Goal: Information Seeking & Learning: Find specific fact

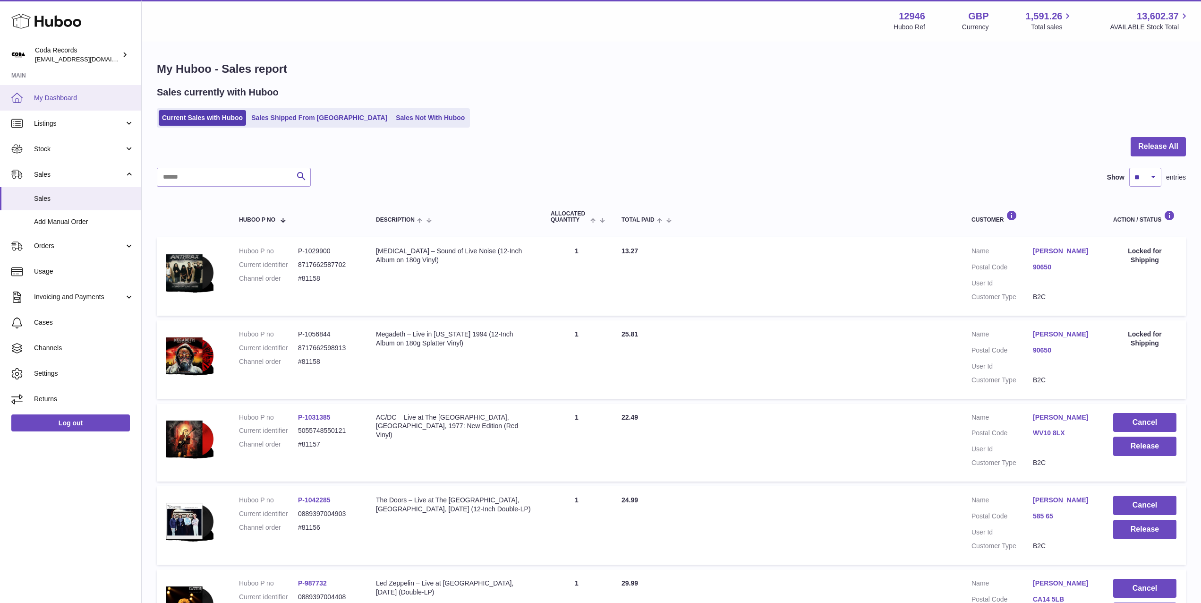
click at [87, 89] on link "My Dashboard" at bounding box center [70, 98] width 141 height 26
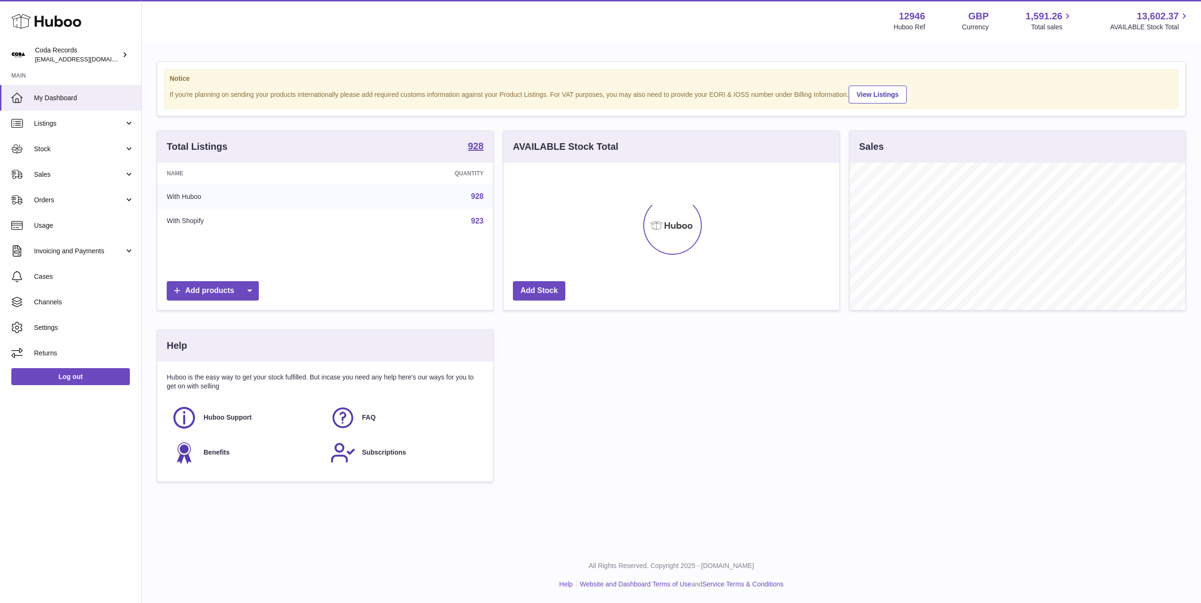
scroll to position [147, 336]
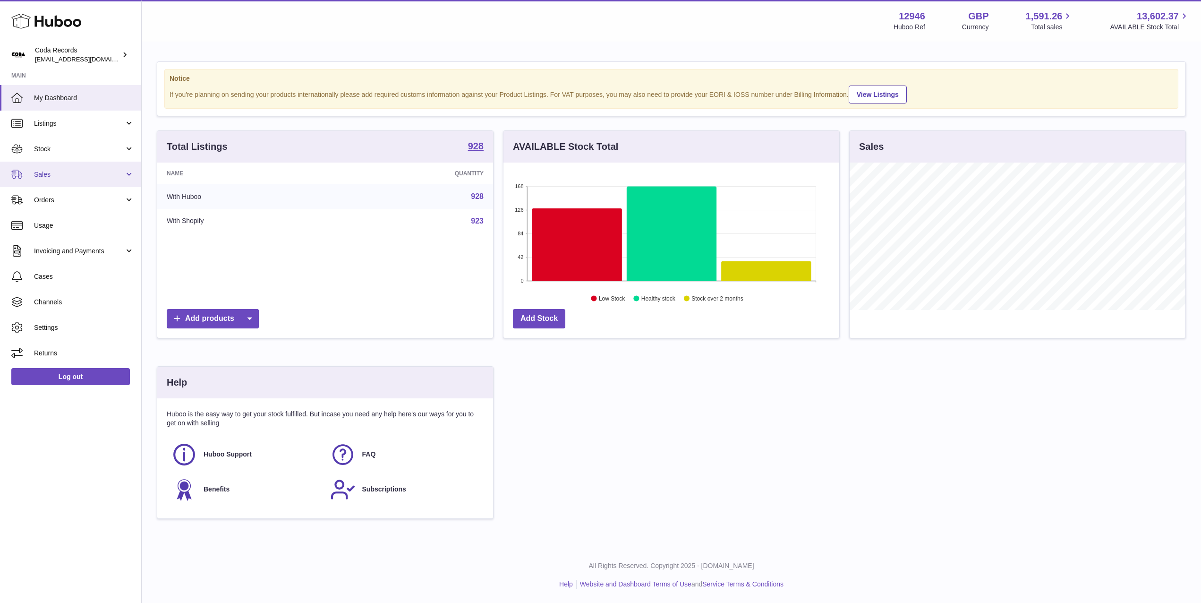
click at [57, 172] on span "Sales" at bounding box center [79, 174] width 90 height 9
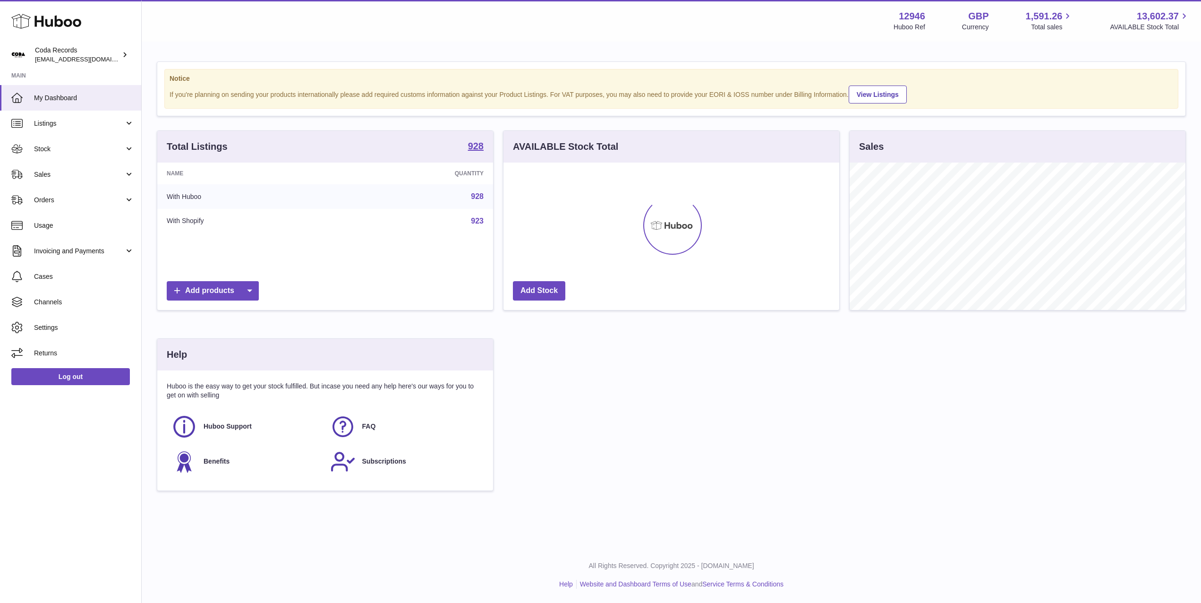
scroll to position [147, 336]
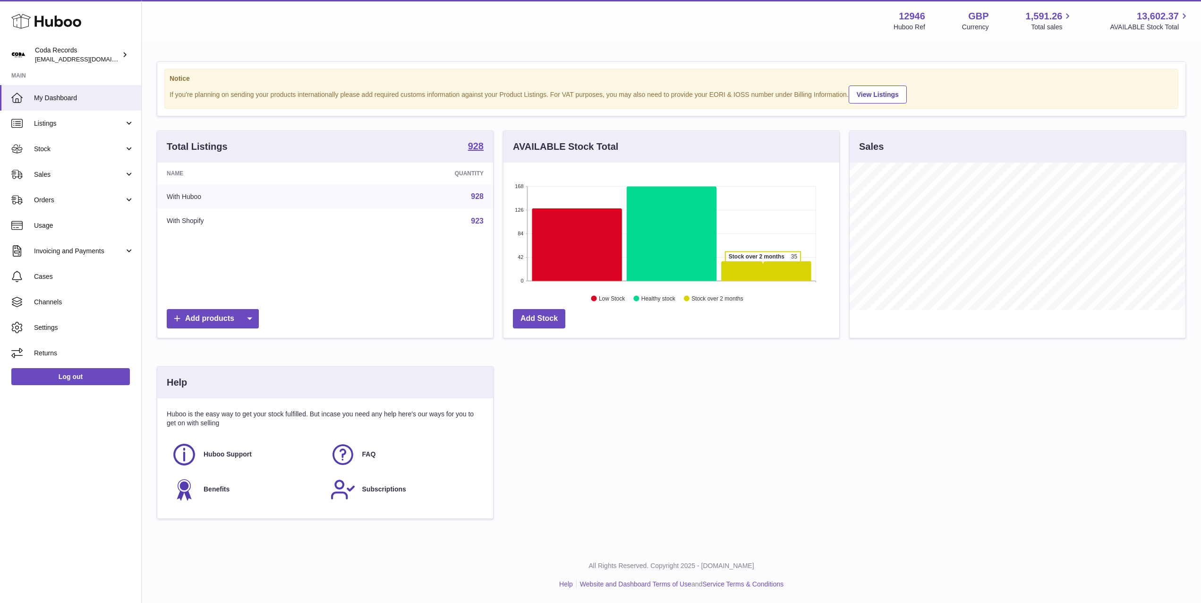
click at [763, 266] on icon at bounding box center [766, 271] width 90 height 20
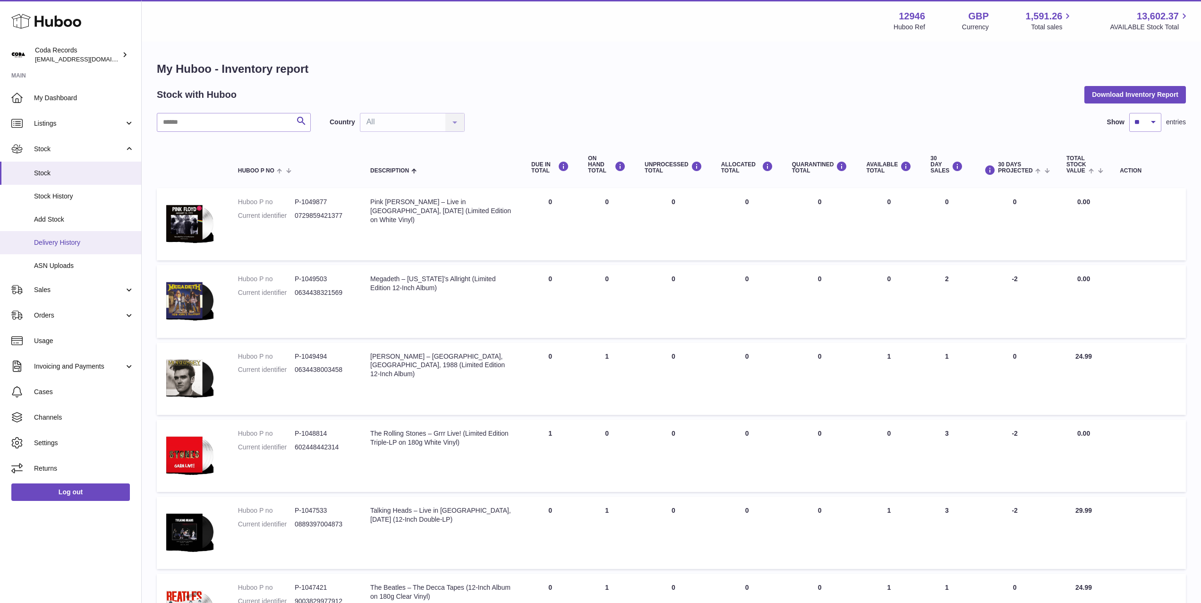
click at [82, 245] on span "Delivery History" at bounding box center [84, 242] width 100 height 9
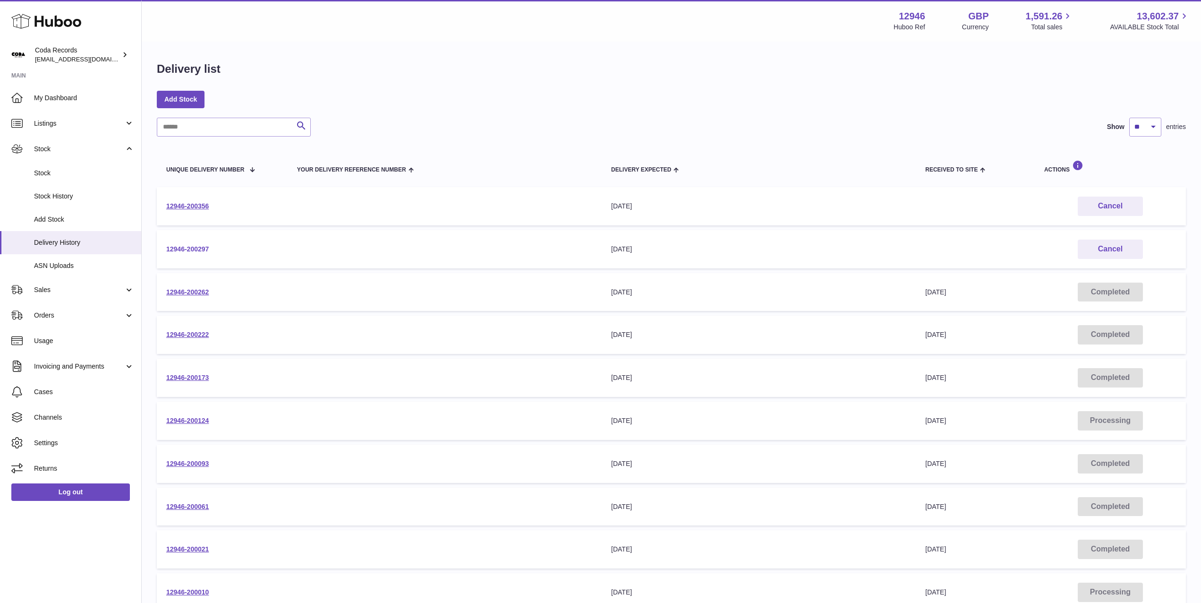
click at [192, 249] on link "12946-200297" at bounding box center [187, 249] width 43 height 8
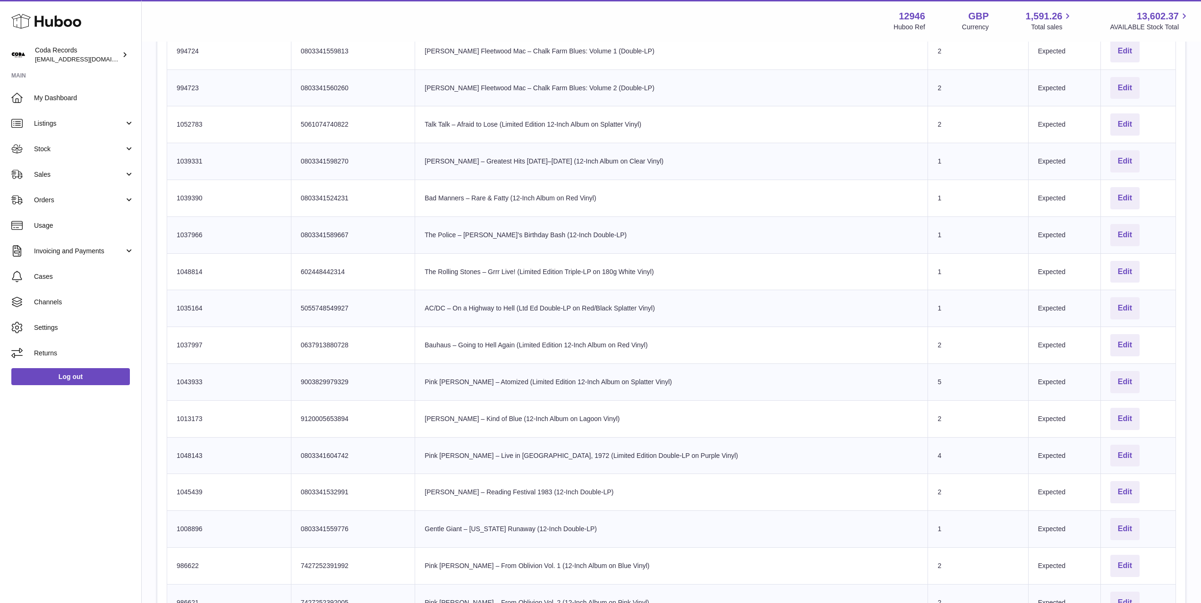
scroll to position [380, 0]
click at [75, 97] on span "My Dashboard" at bounding box center [84, 98] width 100 height 9
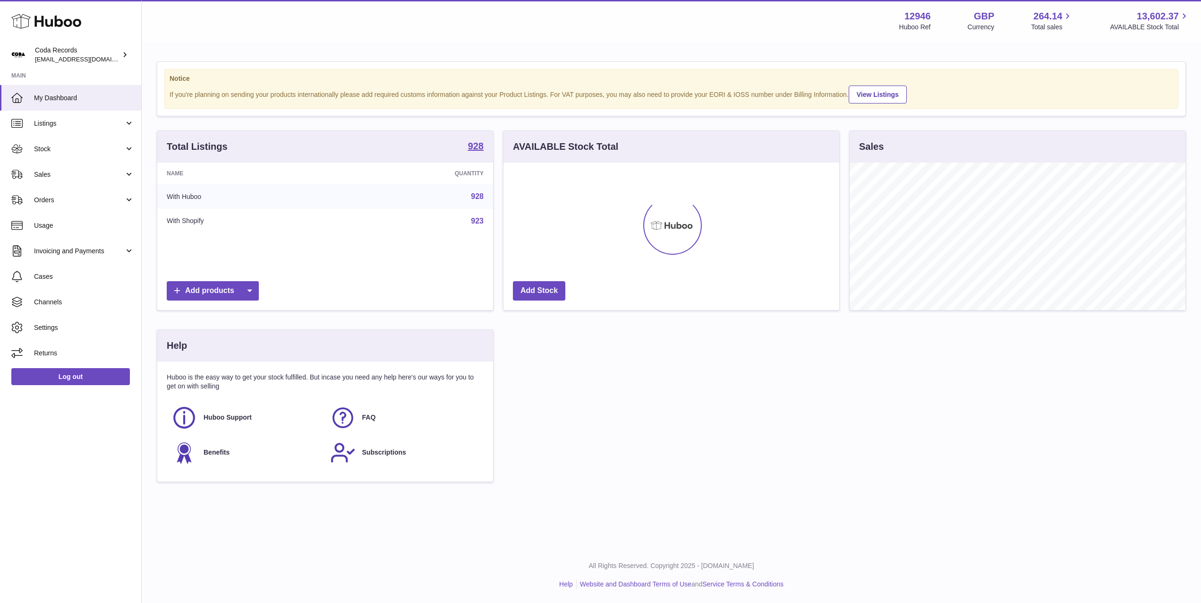
scroll to position [147, 336]
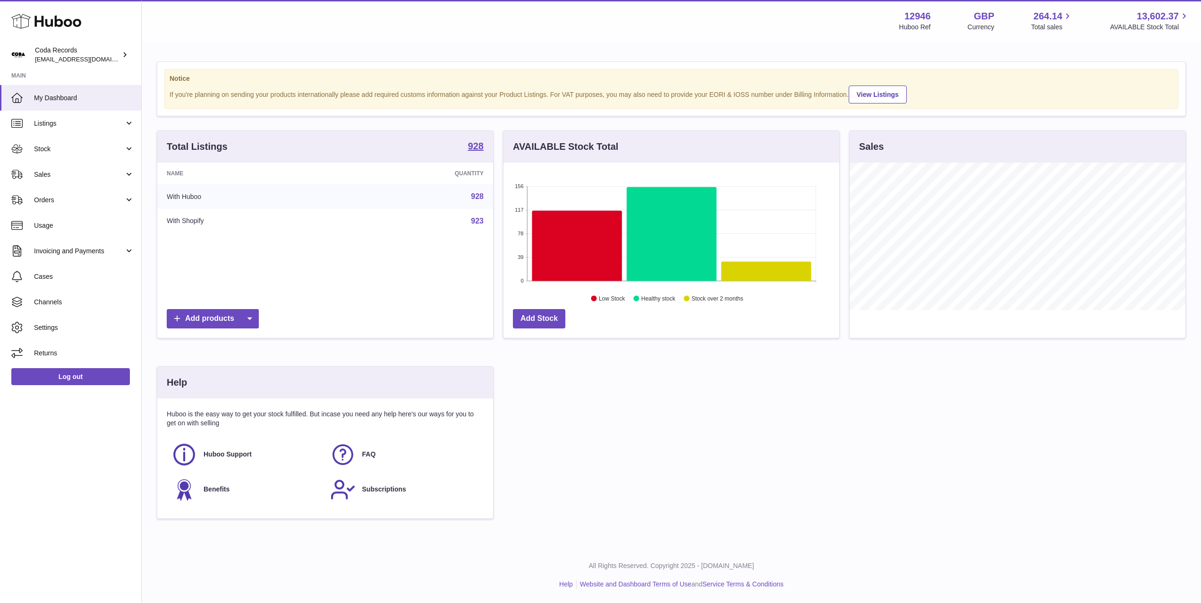
click at [472, 33] on div "[PERSON_NAME] 12946 Huboo Ref GBP Currency 264.14 Total sales 13,602.37 AVAILAB…" at bounding box center [672, 21] width 1060 height 42
click at [77, 168] on link "Sales" at bounding box center [70, 175] width 141 height 26
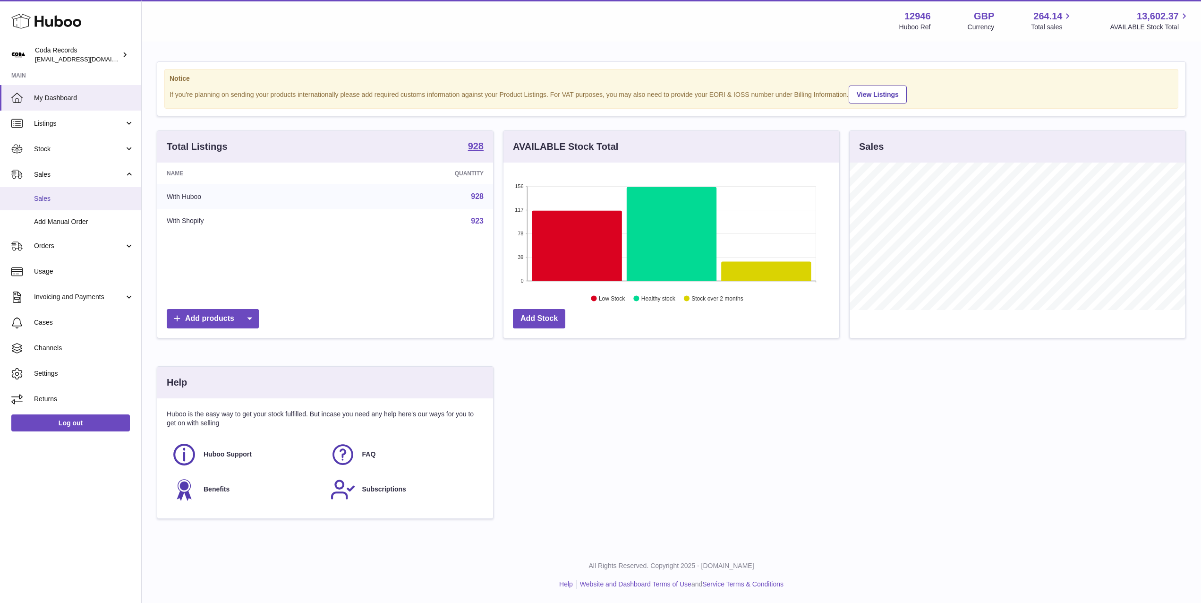
click at [81, 203] on link "Sales" at bounding box center [70, 198] width 141 height 23
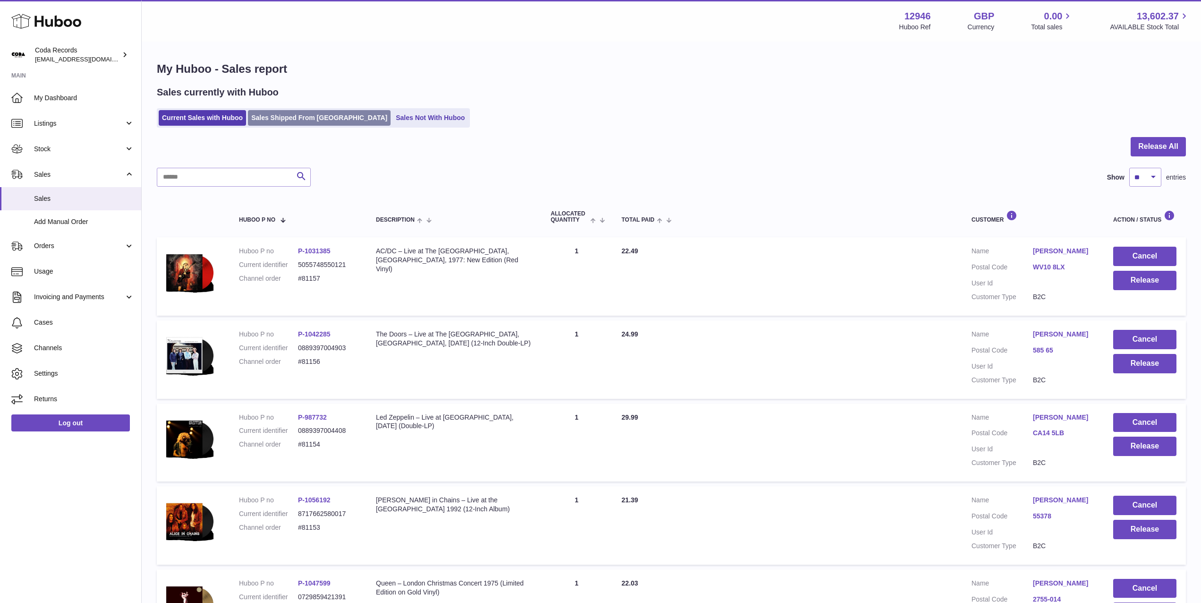
click at [320, 119] on link "Sales Shipped From [GEOGRAPHIC_DATA]" at bounding box center [319, 118] width 143 height 16
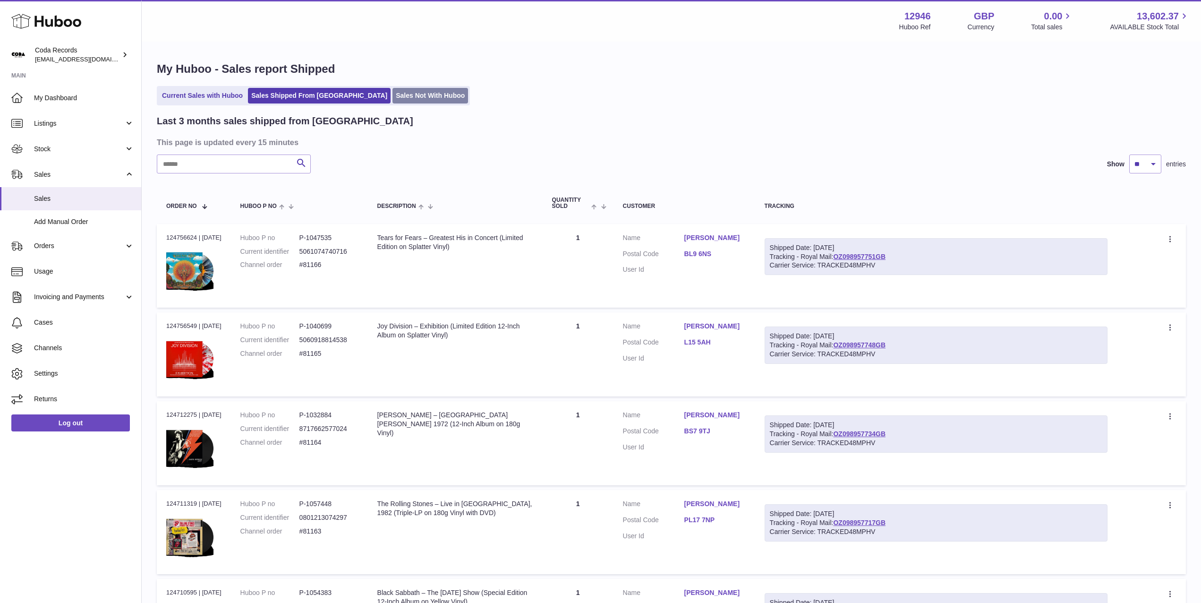
click at [393, 98] on link "Sales Not With Huboo" at bounding box center [431, 96] width 76 height 16
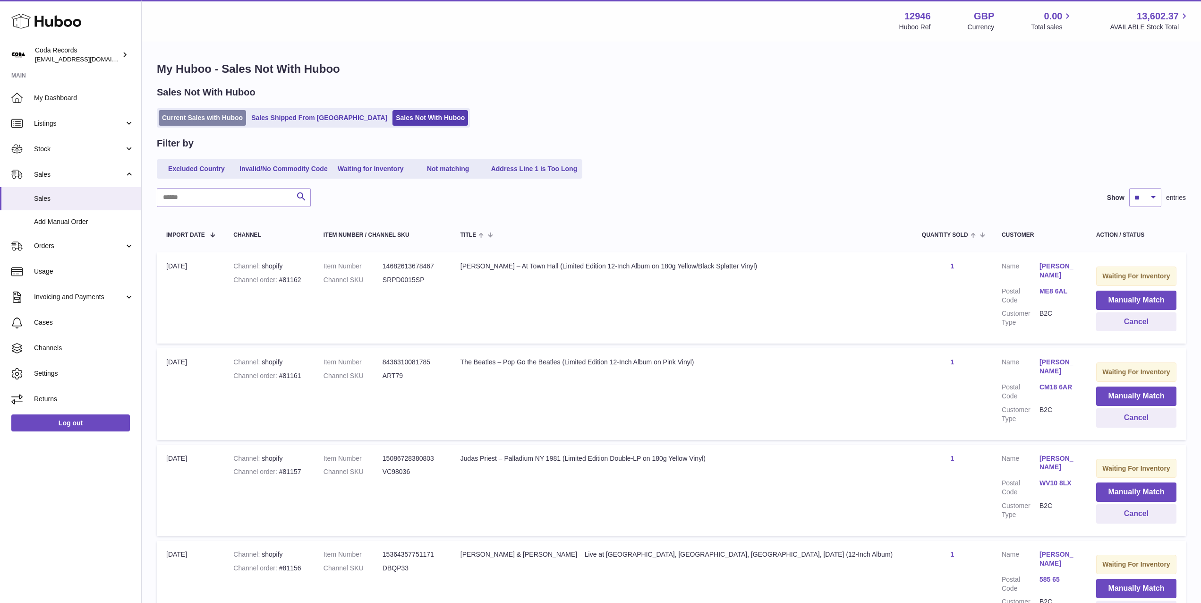
click at [189, 117] on link "Current Sales with Huboo" at bounding box center [202, 118] width 87 height 16
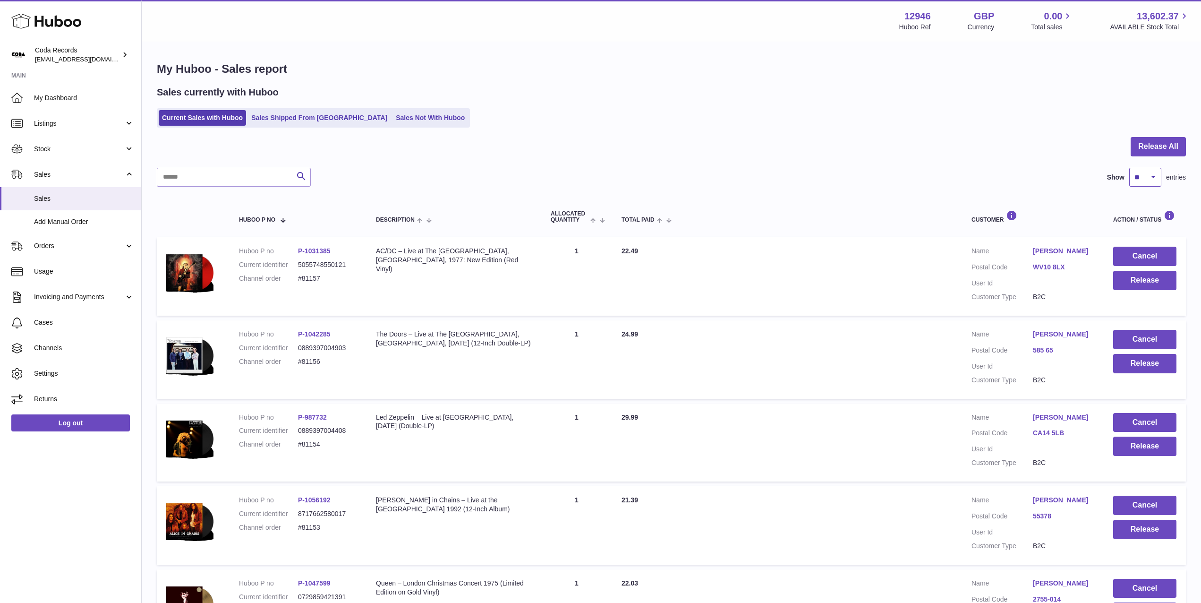
click at [1143, 174] on select "** ** ** ***" at bounding box center [1145, 177] width 32 height 19
select select "***"
click at [1129, 168] on select "** ** ** ***" at bounding box center [1145, 177] width 32 height 19
click at [95, 150] on span "Stock" at bounding box center [79, 149] width 90 height 9
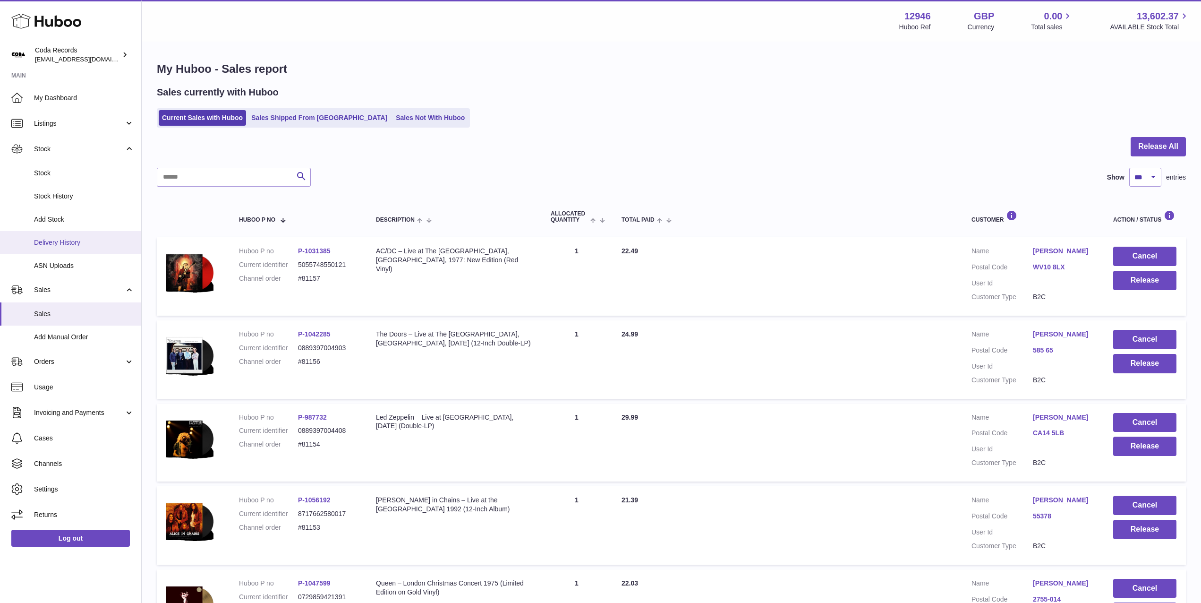
click at [102, 237] on link "Delivery History" at bounding box center [70, 242] width 141 height 23
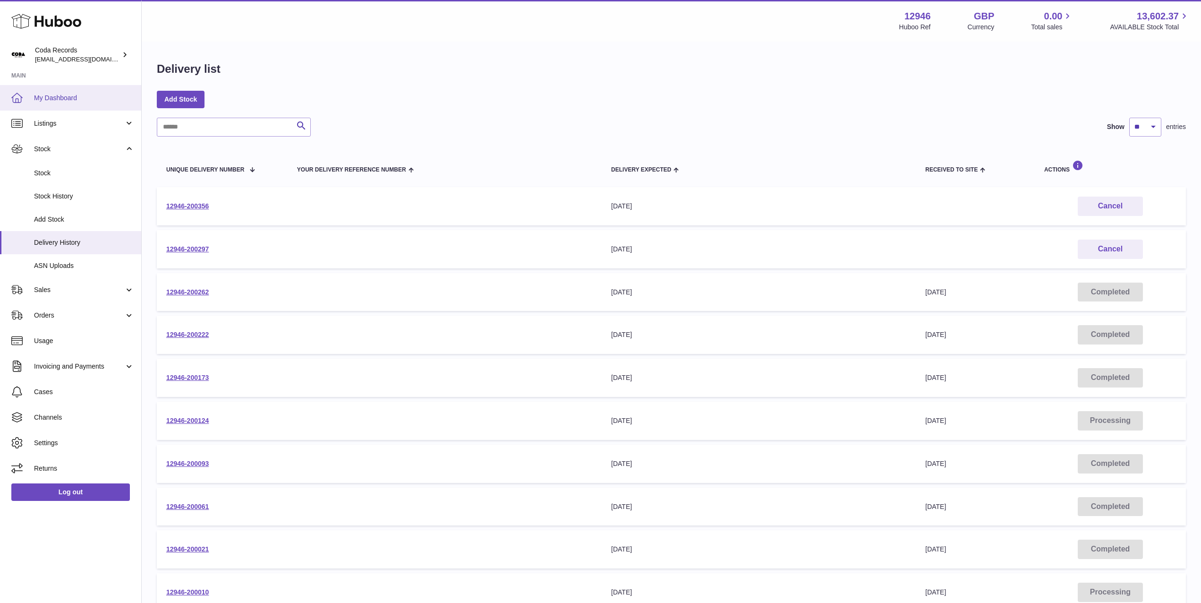
click at [74, 96] on span "My Dashboard" at bounding box center [84, 98] width 100 height 9
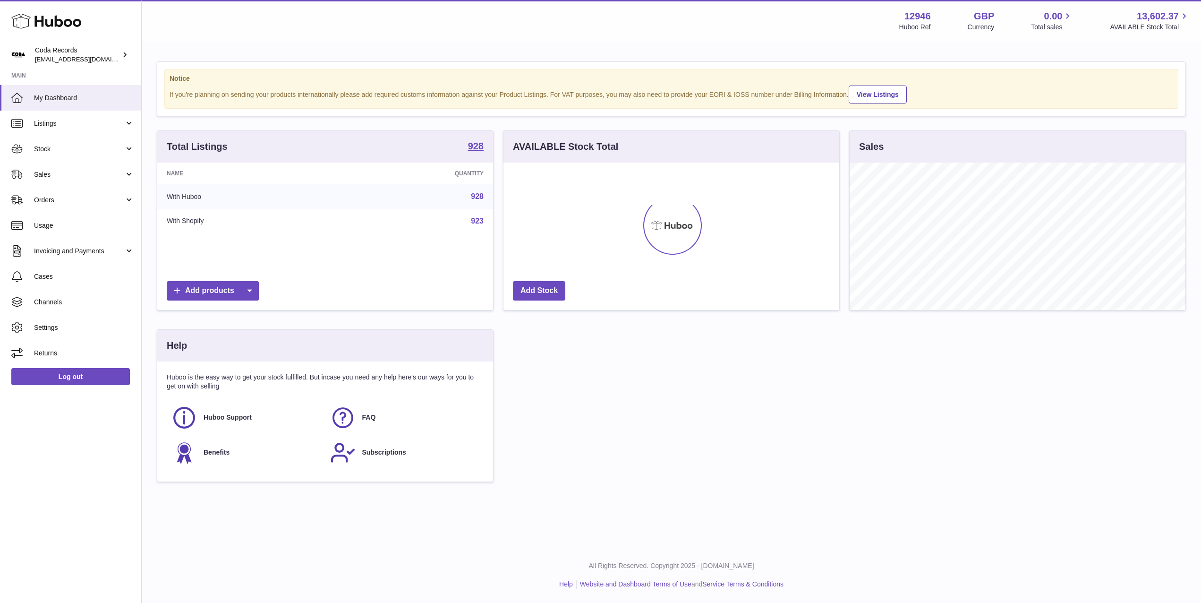
scroll to position [147, 336]
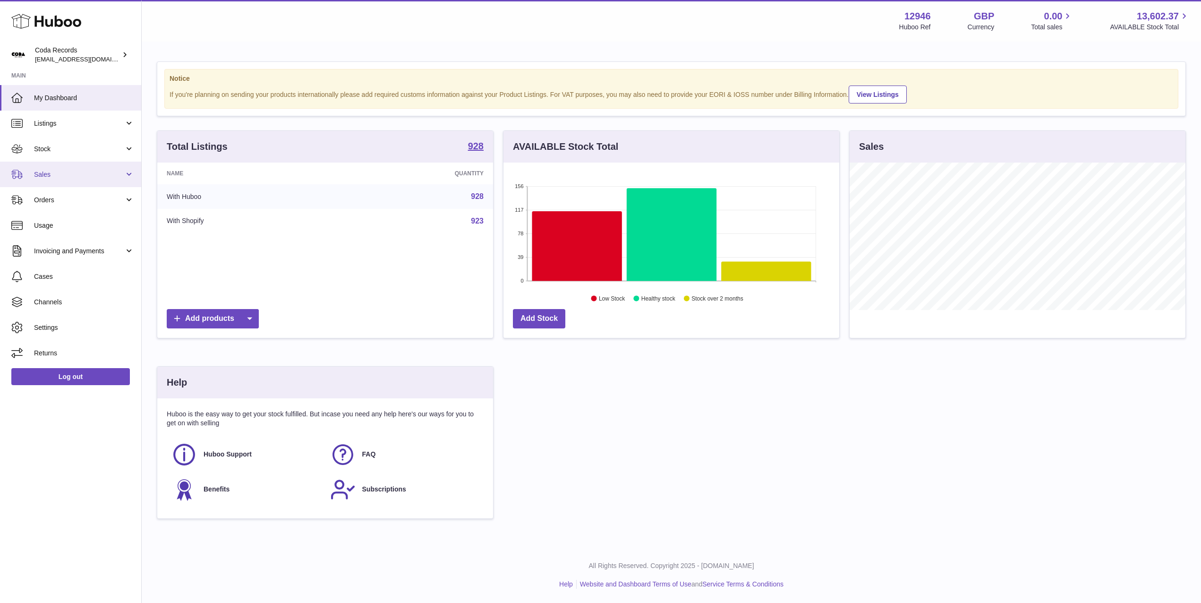
drag, startPoint x: 94, startPoint y: 171, endPoint x: 88, endPoint y: 180, distance: 10.4
click at [94, 171] on span "Sales" at bounding box center [79, 174] width 90 height 9
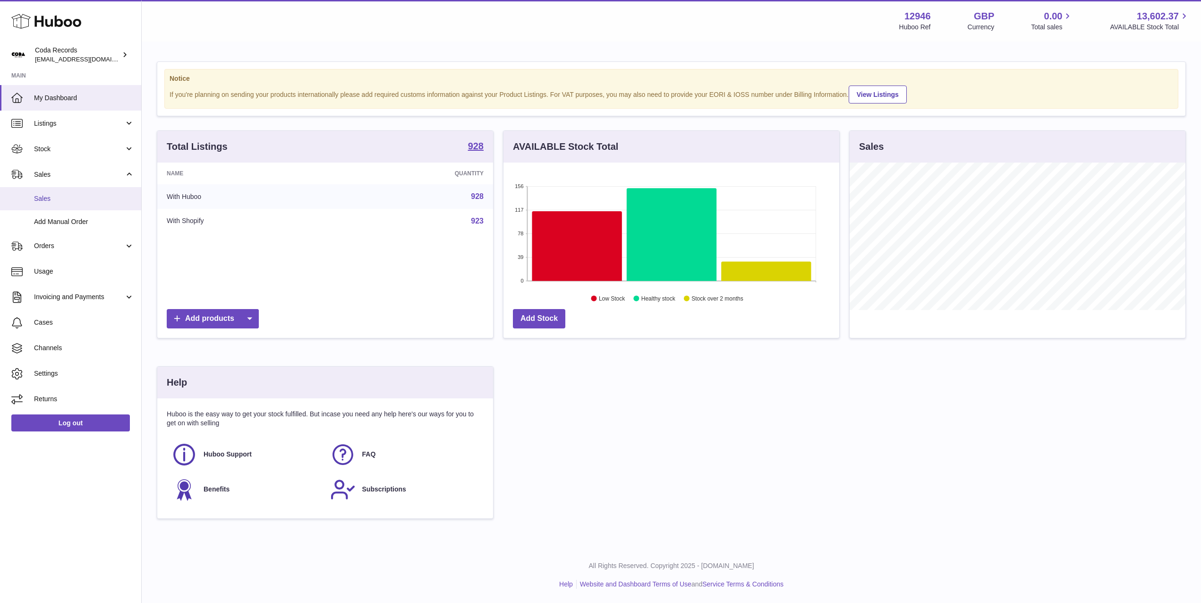
click at [86, 199] on span "Sales" at bounding box center [84, 198] width 100 height 9
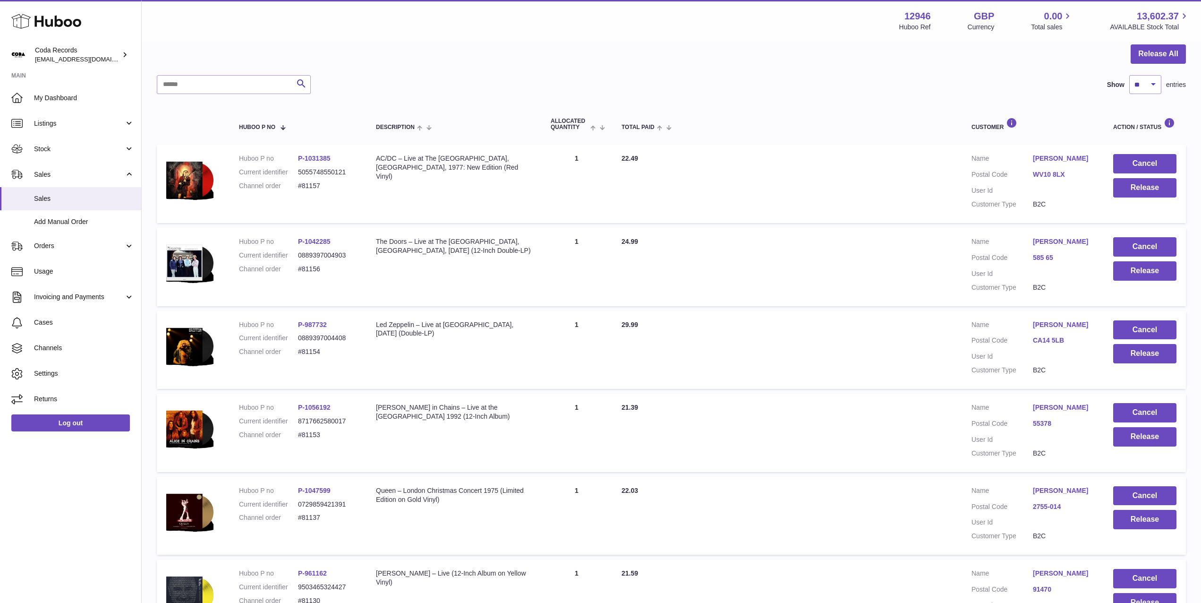
scroll to position [81, 0]
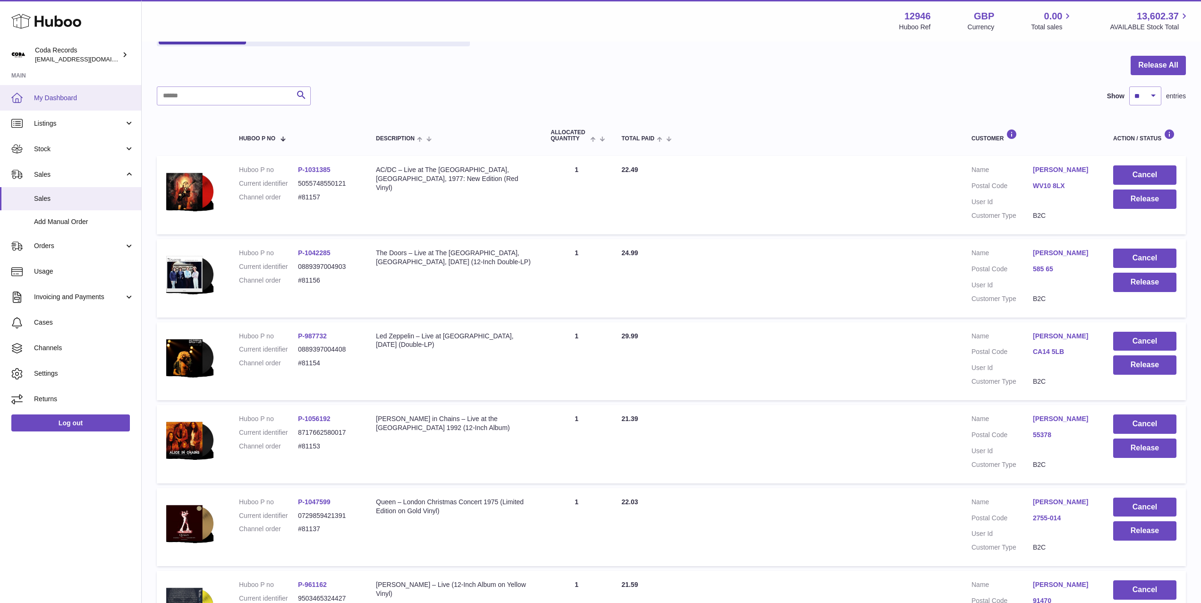
click at [85, 94] on span "My Dashboard" at bounding box center [84, 98] width 100 height 9
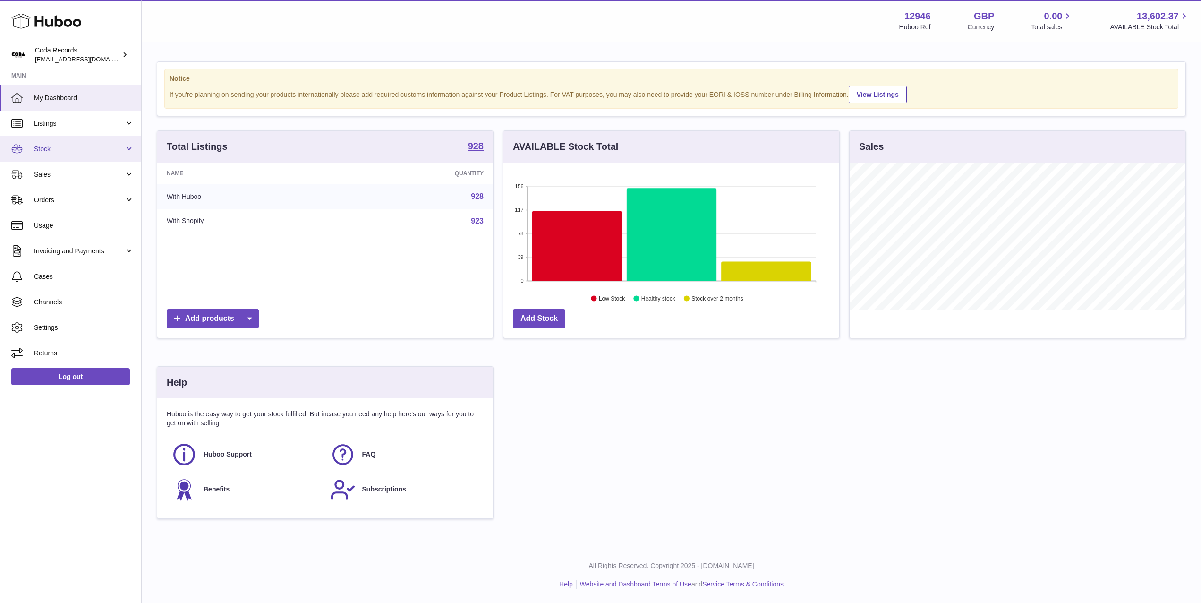
scroll to position [147, 336]
click at [77, 150] on span "Stock" at bounding box center [79, 149] width 90 height 9
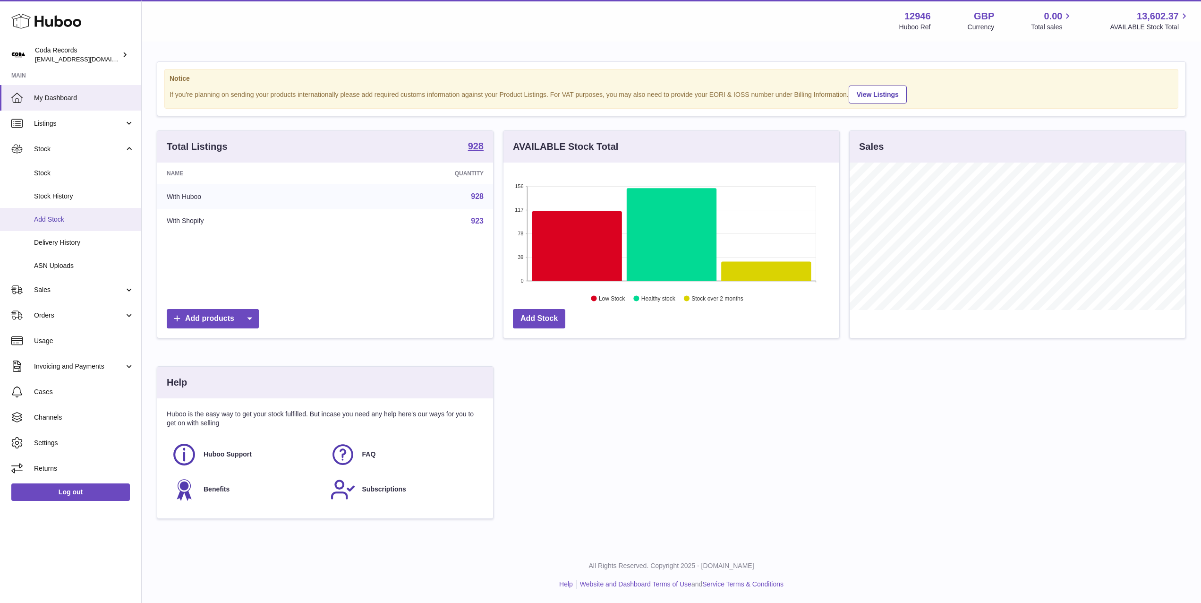
drag, startPoint x: 87, startPoint y: 243, endPoint x: 126, endPoint y: 221, distance: 44.6
click at [87, 243] on span "Delivery History" at bounding box center [84, 242] width 100 height 9
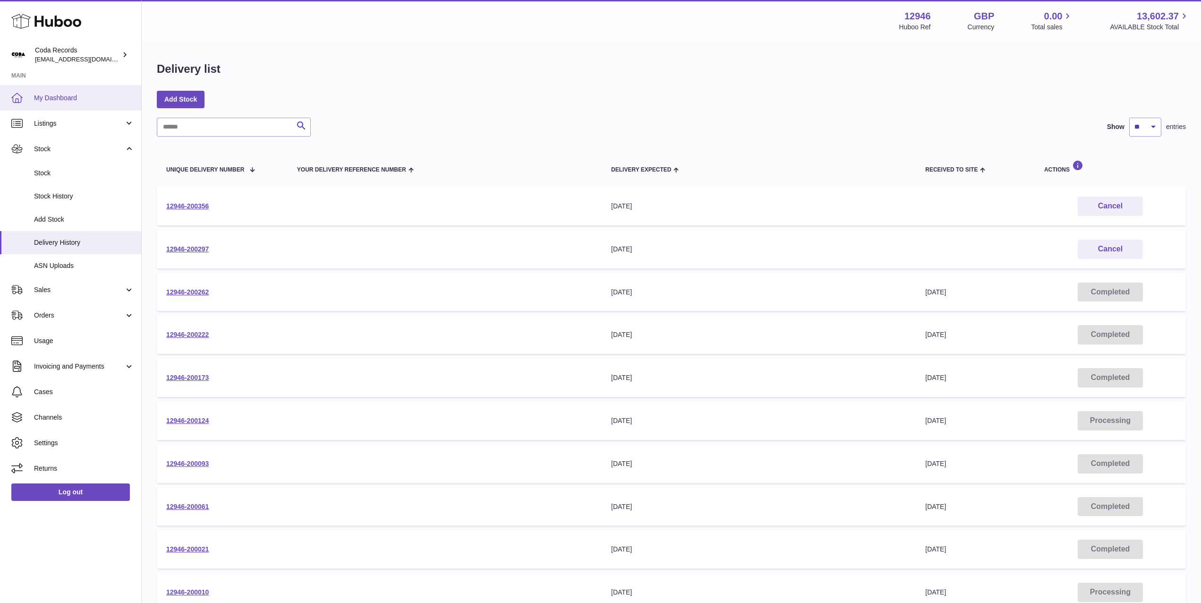
click at [61, 96] on span "My Dashboard" at bounding box center [84, 98] width 100 height 9
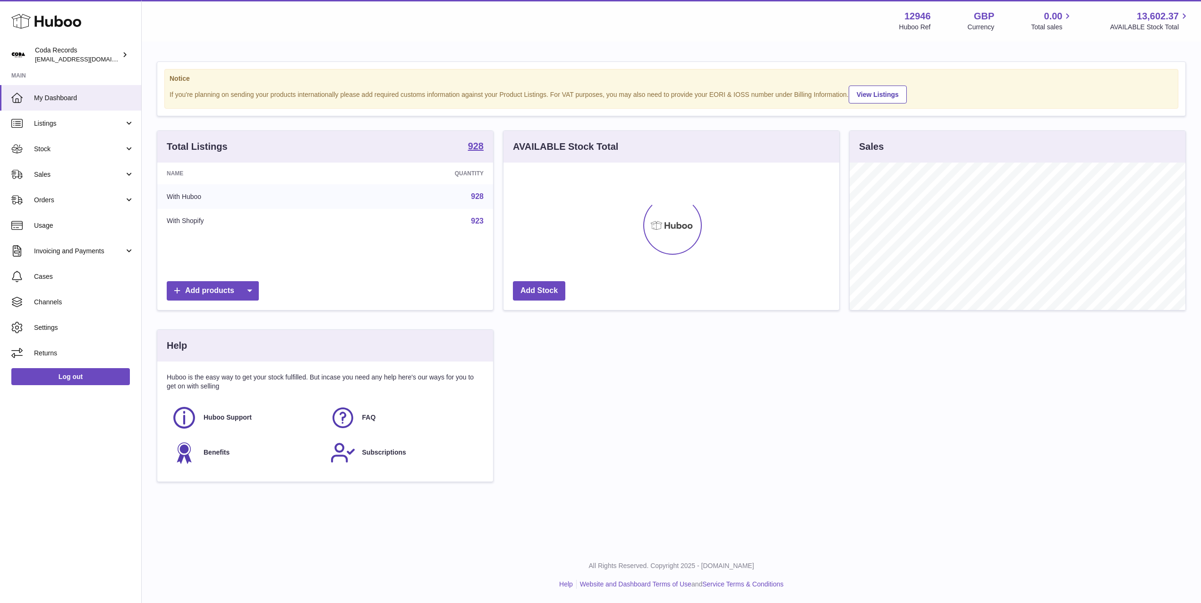
scroll to position [147, 336]
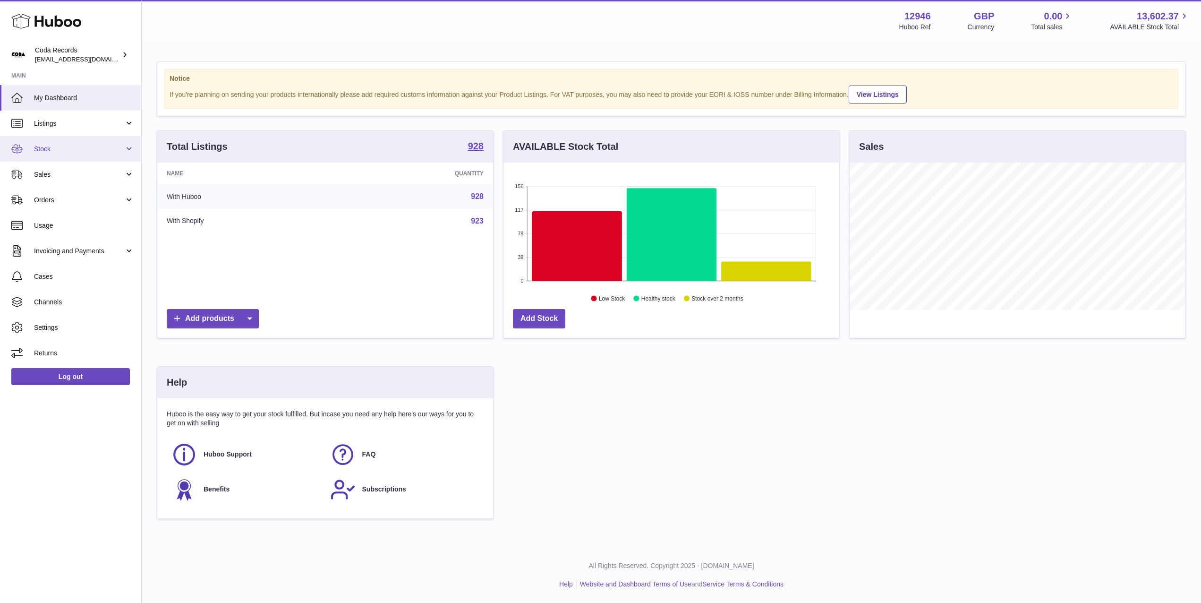
click at [67, 151] on span "Stock" at bounding box center [79, 149] width 90 height 9
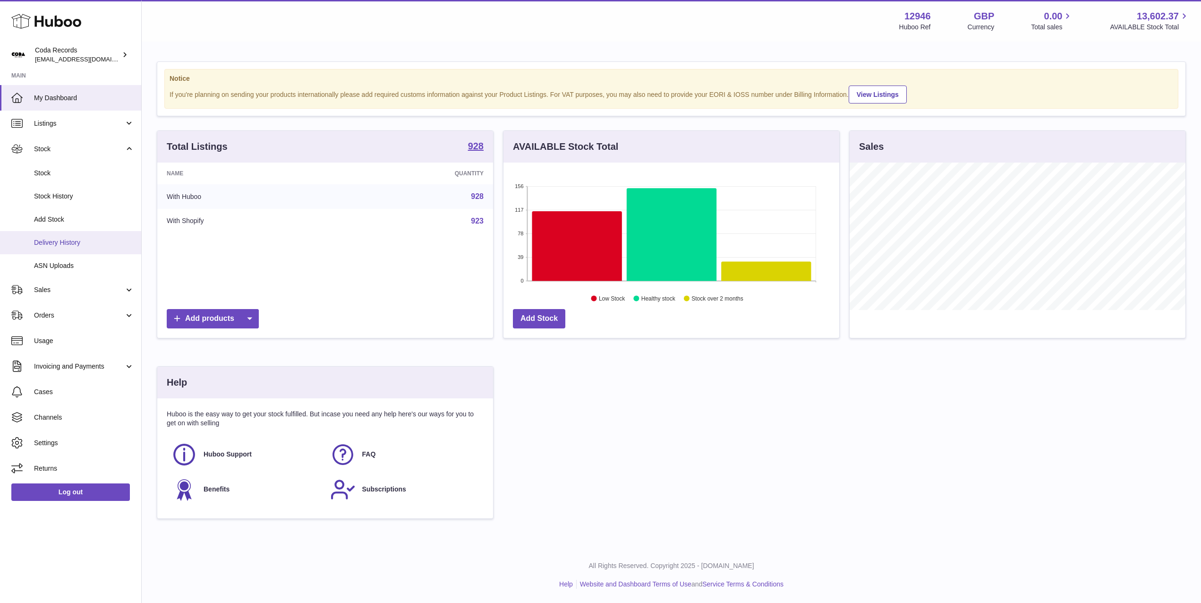
drag, startPoint x: 69, startPoint y: 244, endPoint x: 74, endPoint y: 241, distance: 5.9
click at [68, 244] on span "Delivery History" at bounding box center [84, 242] width 100 height 9
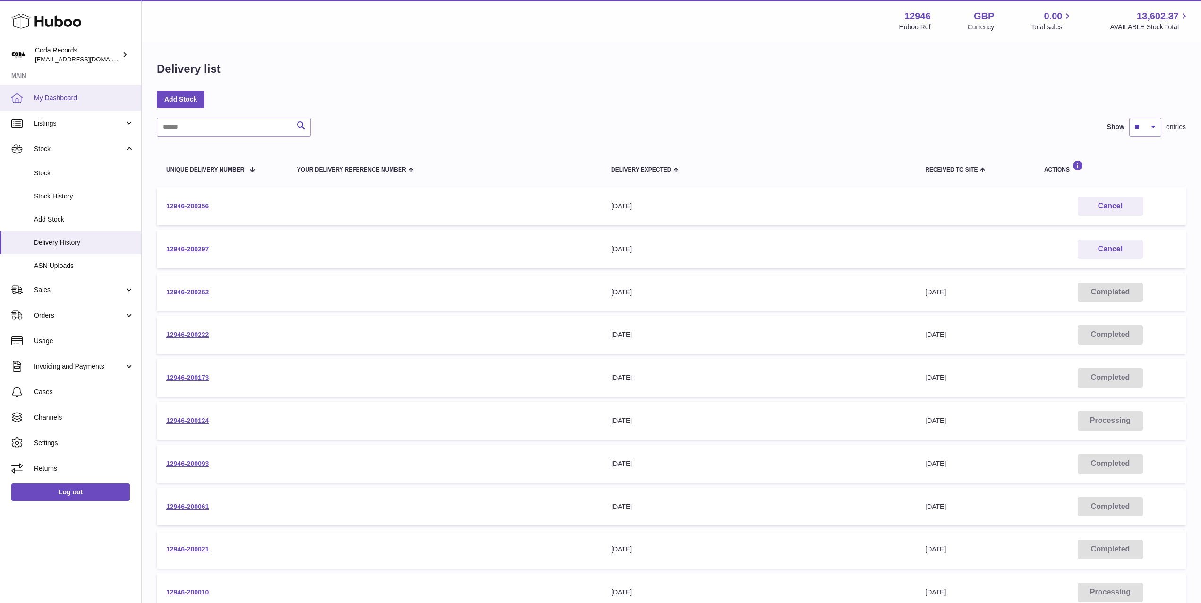
click at [68, 99] on span "My Dashboard" at bounding box center [84, 98] width 100 height 9
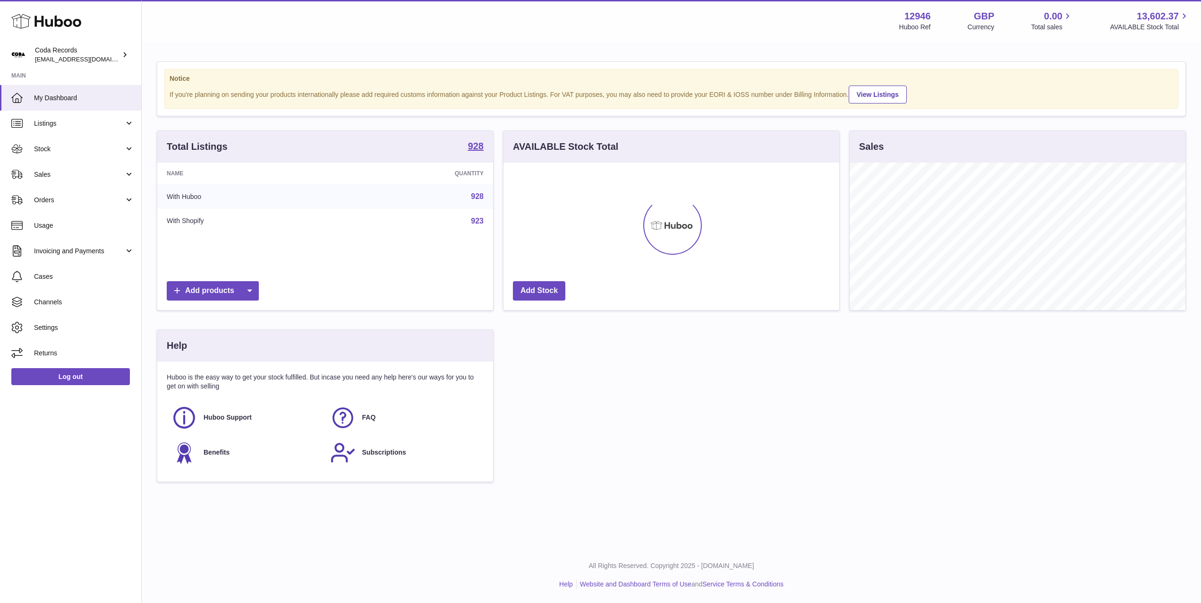
scroll to position [147, 336]
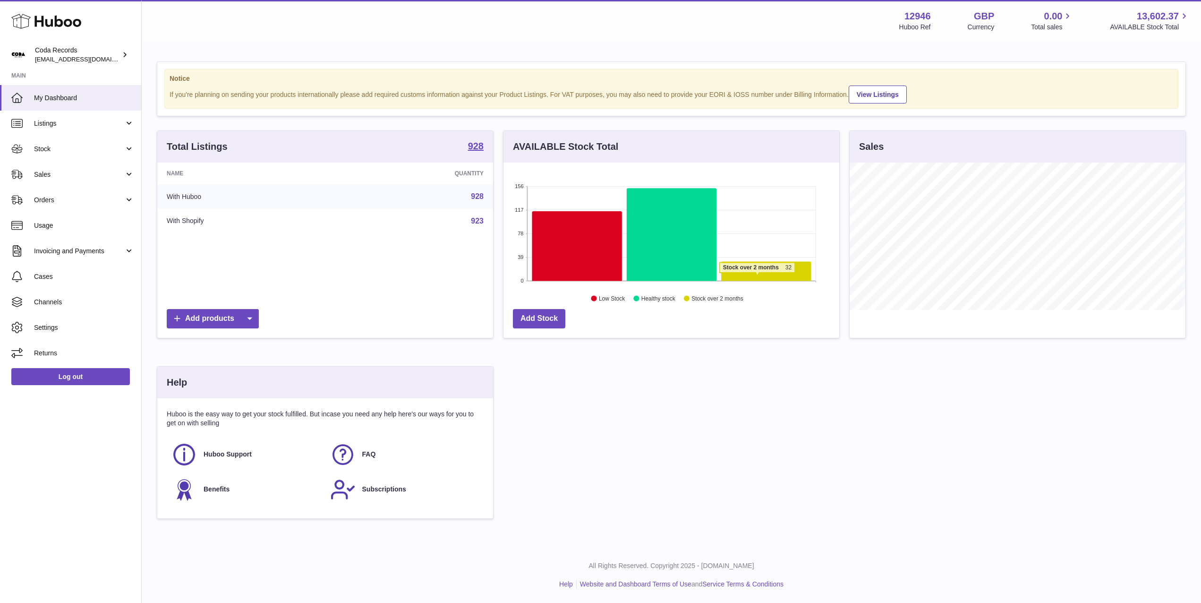
click at [757, 277] on icon at bounding box center [766, 271] width 90 height 19
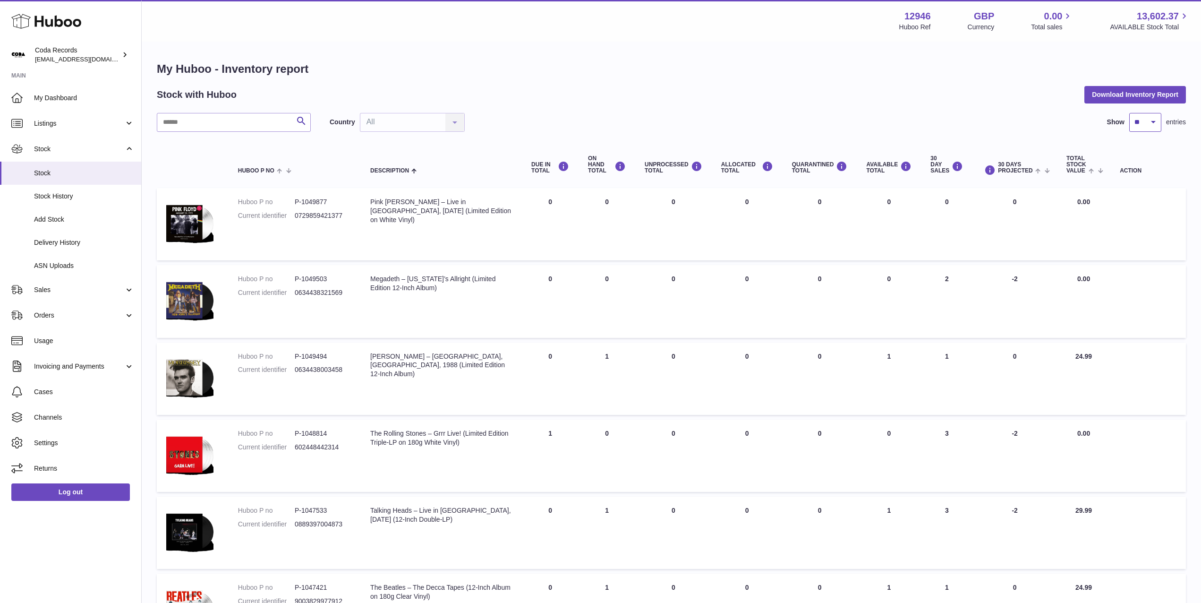
click at [1149, 125] on select "** ** ** ***" at bounding box center [1145, 122] width 32 height 19
select select "***"
click at [1129, 113] on select "** ** ** ***" at bounding box center [1145, 122] width 32 height 19
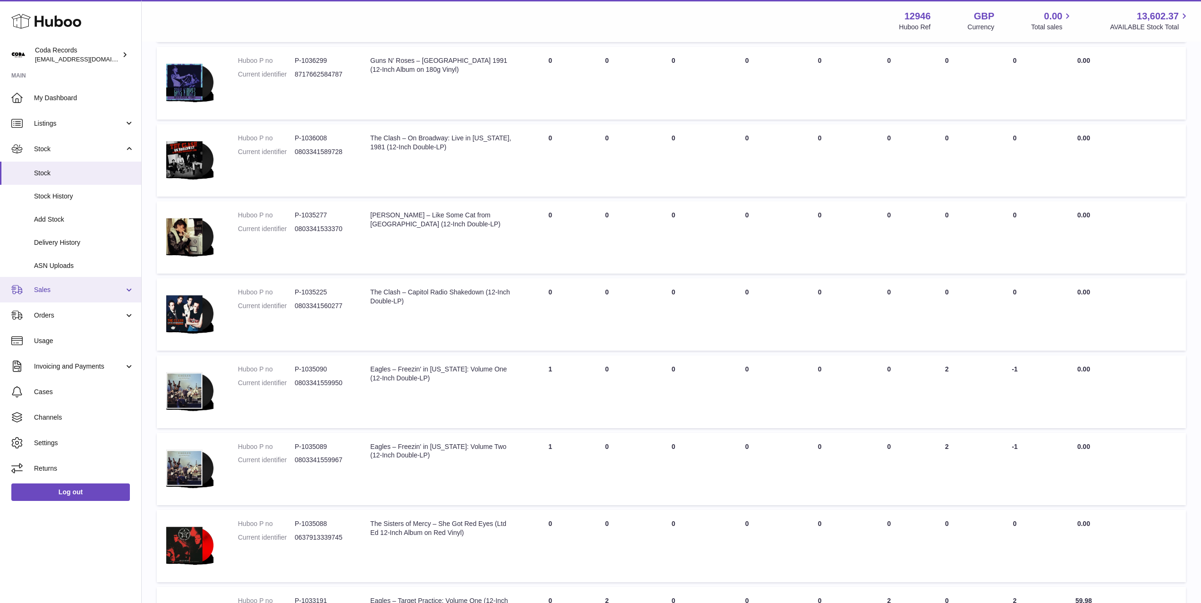
scroll to position [4843, 0]
click at [66, 292] on span "Sales" at bounding box center [79, 289] width 90 height 9
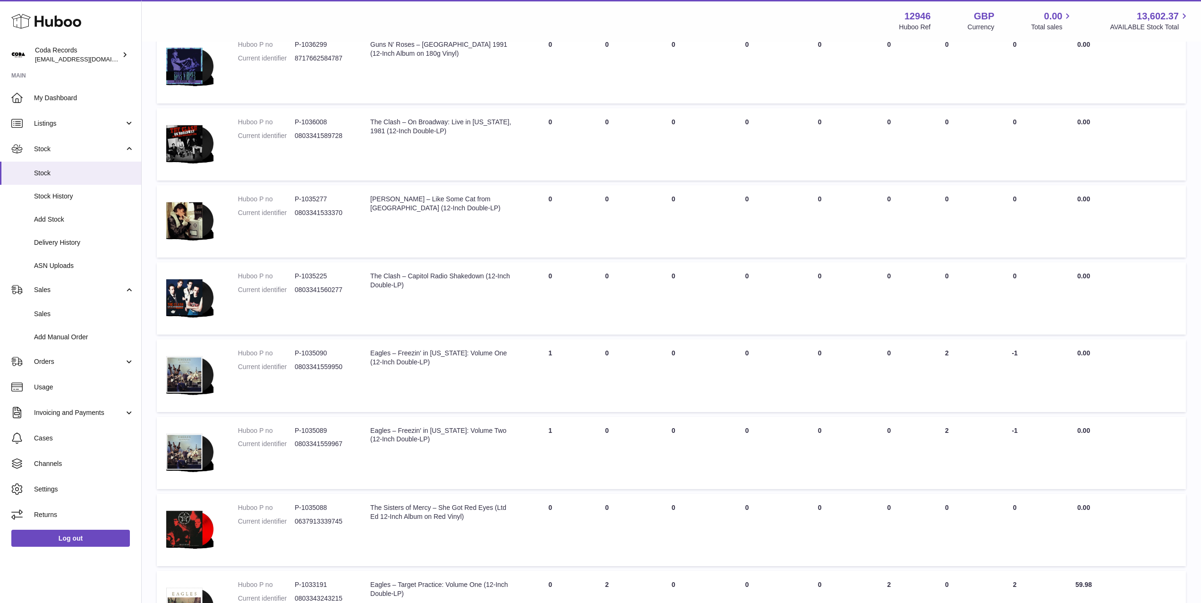
scroll to position [4863, 0]
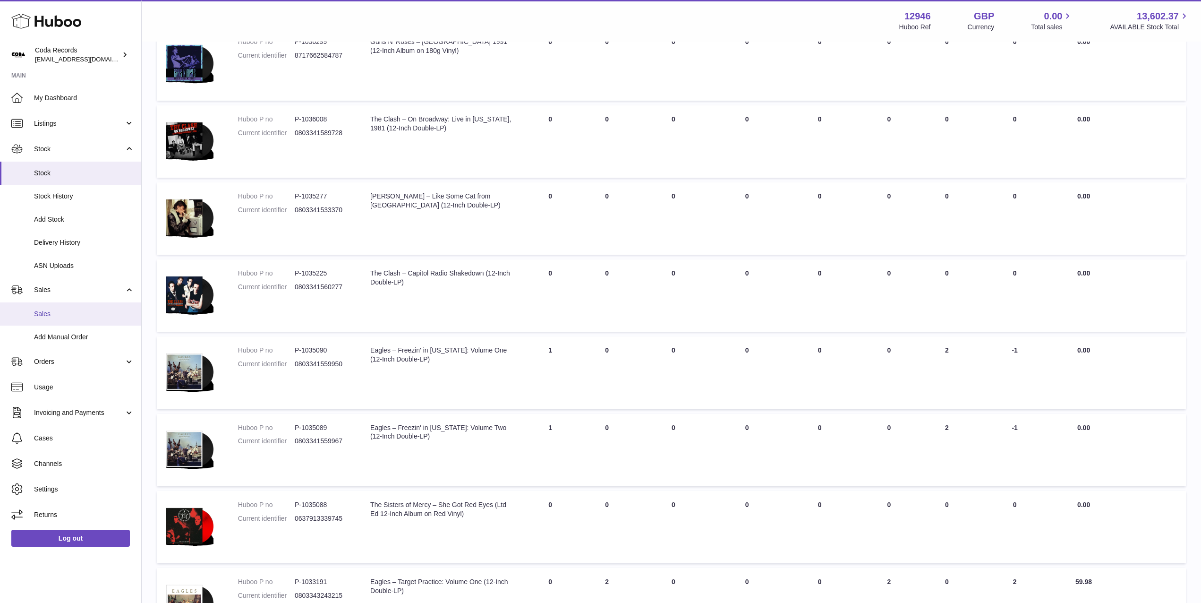
click at [79, 311] on span "Sales" at bounding box center [84, 313] width 100 height 9
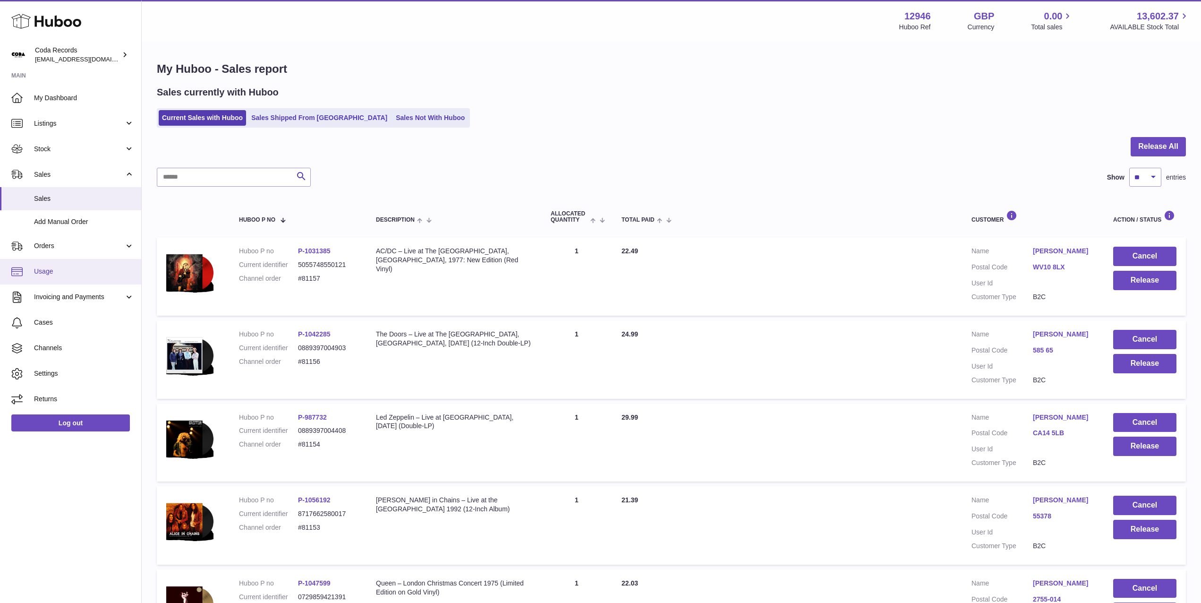
click at [81, 266] on link "Usage" at bounding box center [70, 272] width 141 height 26
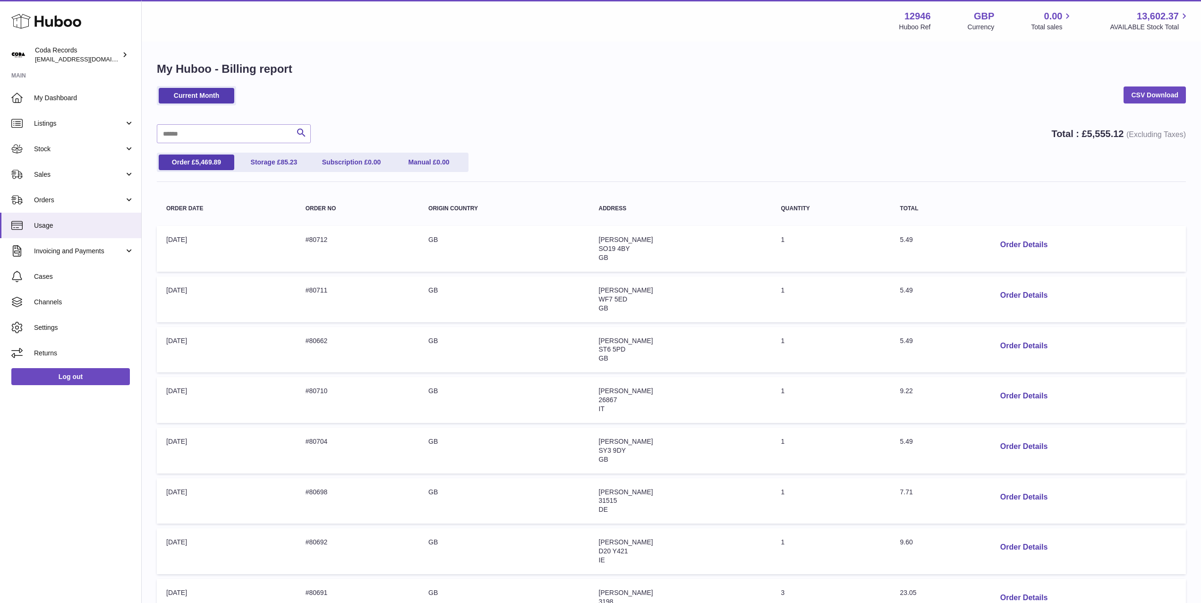
scroll to position [226, 0]
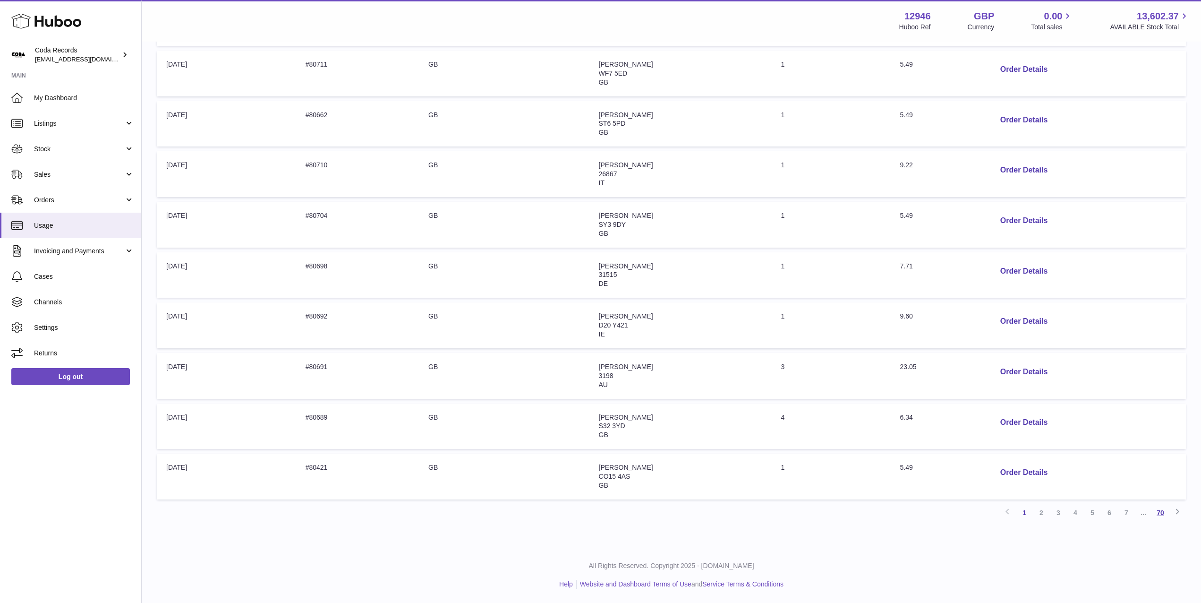
click at [1160, 513] on link "70" at bounding box center [1160, 512] width 17 height 17
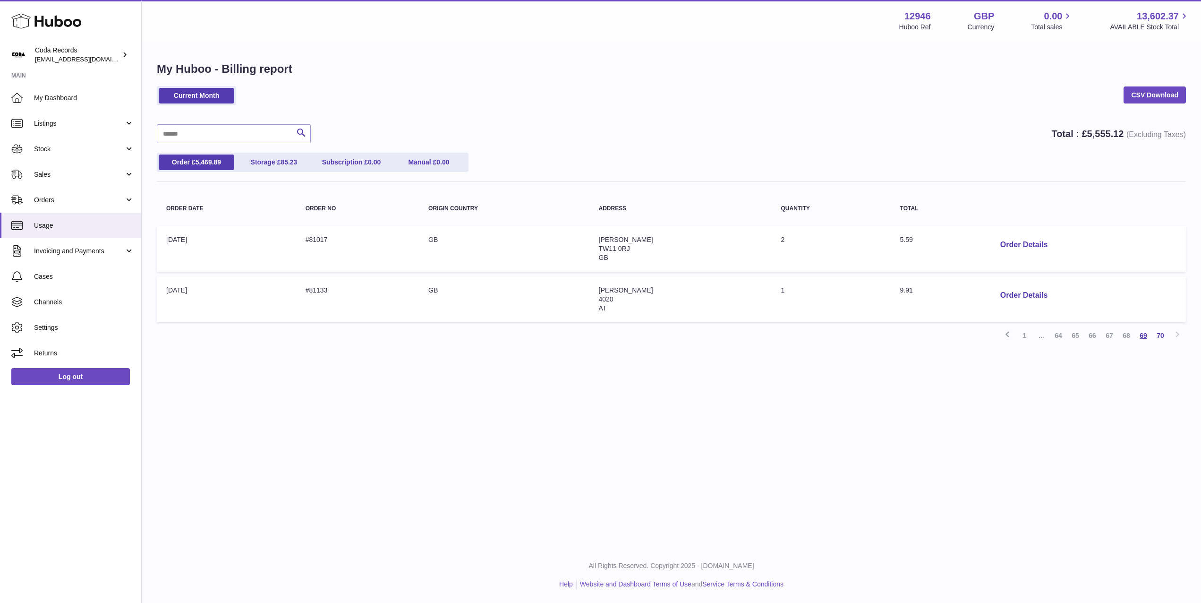
click at [1143, 332] on link "69" at bounding box center [1143, 335] width 17 height 17
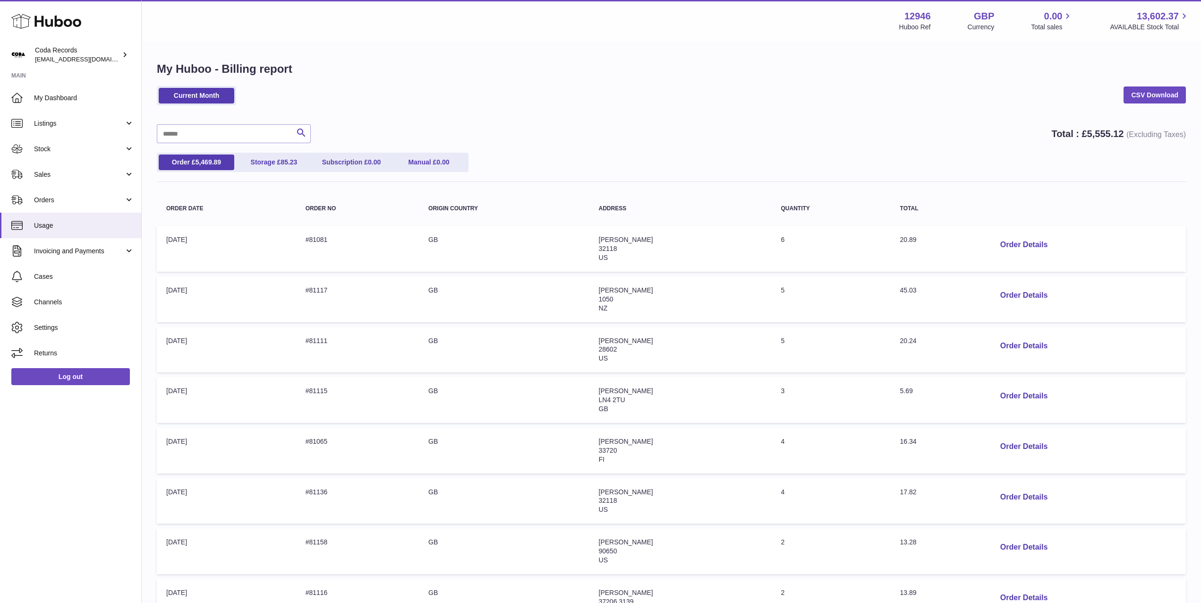
scroll to position [0, 0]
click at [321, 291] on td "Order no: #81117" at bounding box center [357, 299] width 123 height 46
copy td "81117"
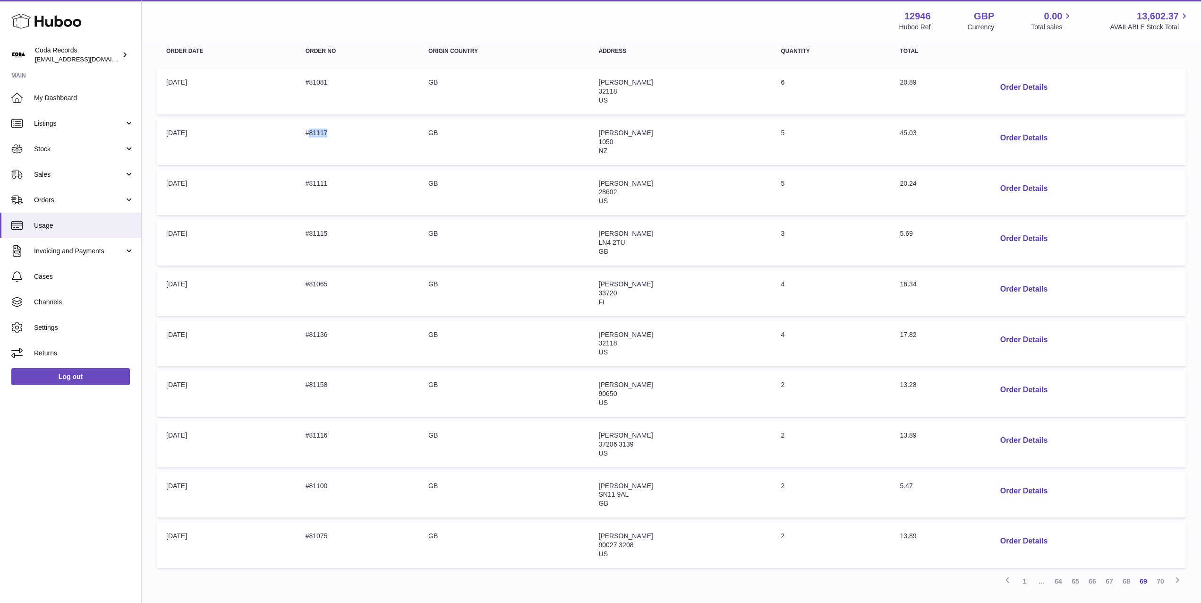
scroll to position [159, 0]
click at [323, 80] on td "Order no: #81081" at bounding box center [357, 90] width 123 height 46
copy td "81081"
click at [1127, 580] on link "68" at bounding box center [1126, 579] width 17 height 17
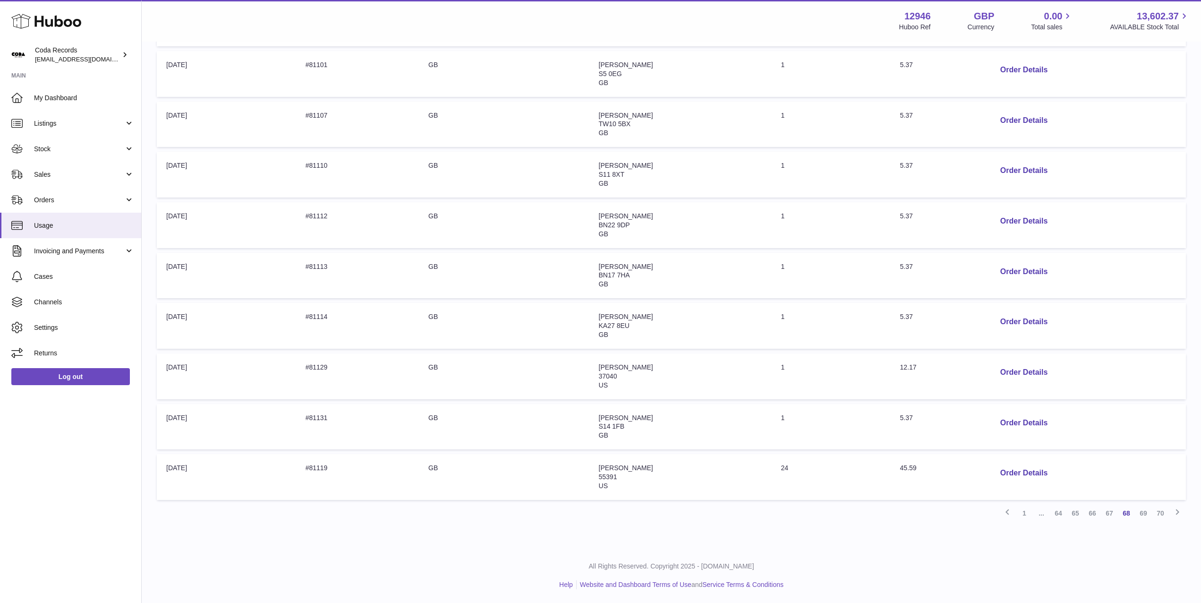
scroll to position [226, 0]
click at [1111, 513] on link "67" at bounding box center [1109, 512] width 17 height 17
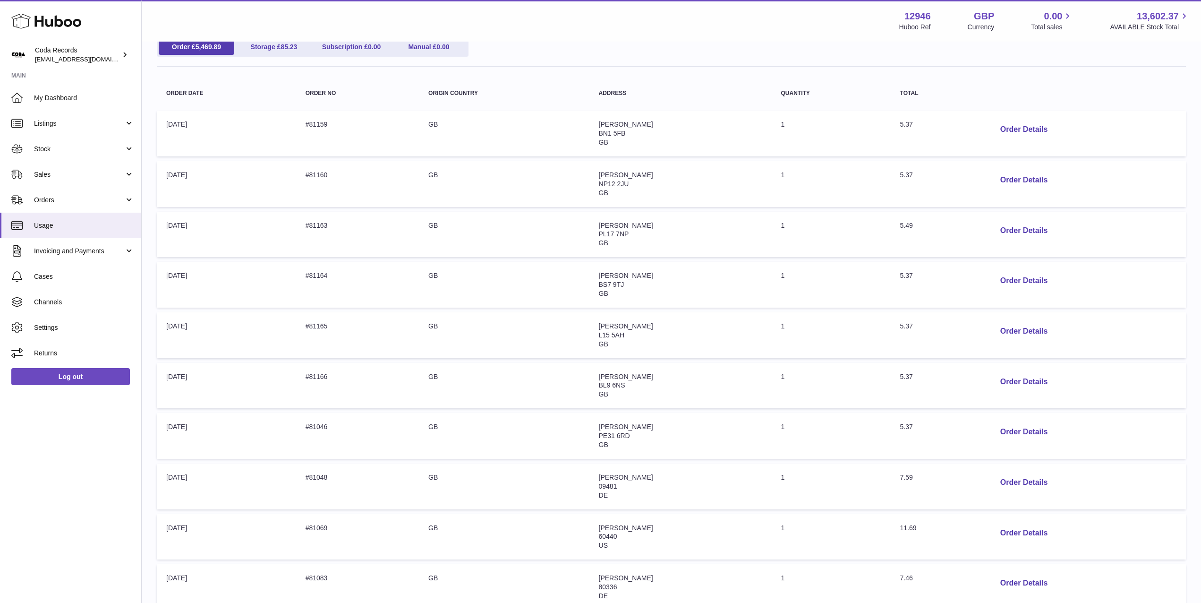
scroll to position [226, 0]
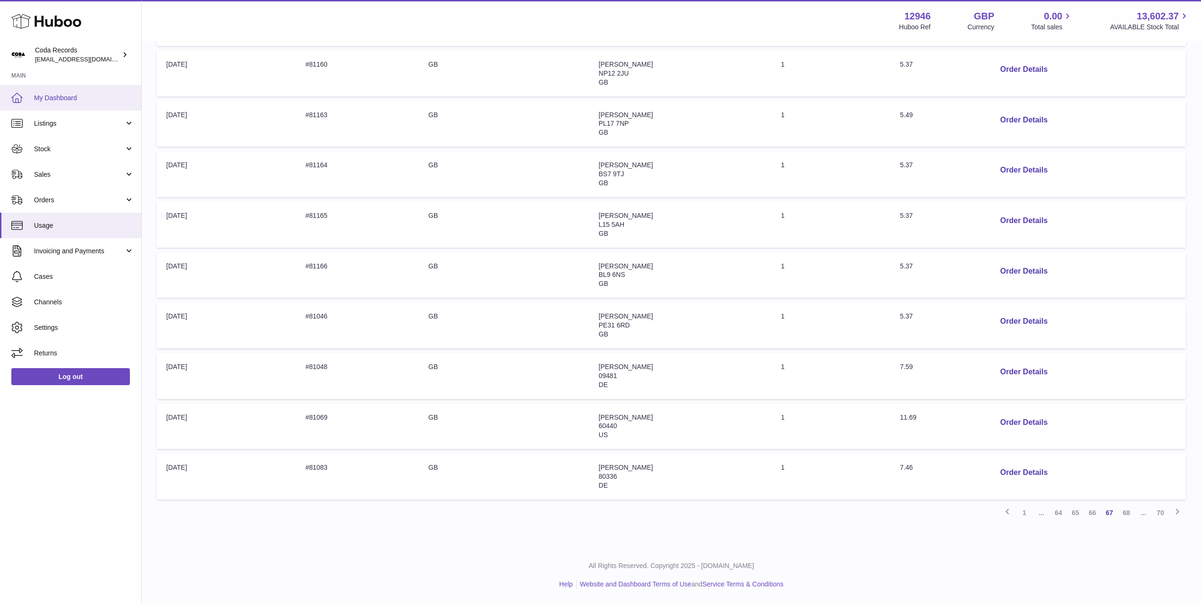
click at [81, 98] on span "My Dashboard" at bounding box center [84, 98] width 100 height 9
